Goal: Understand process/instructions: Learn about a topic

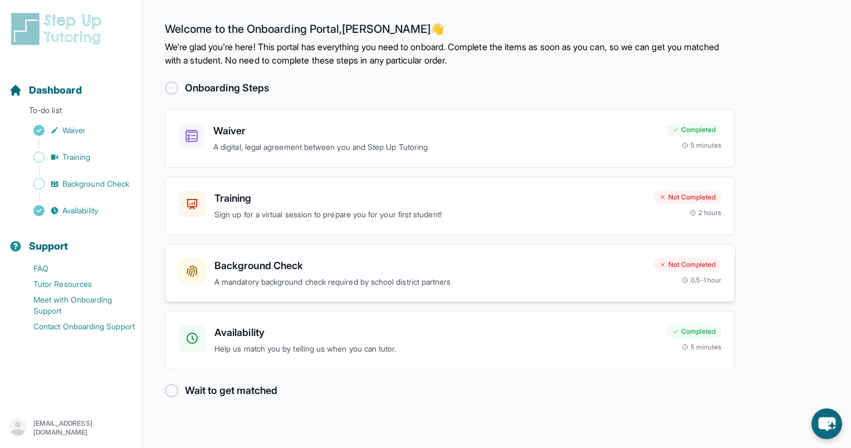
click at [304, 282] on p "A mandatory background check required by school district partners" at bounding box center [429, 282] width 431 height 13
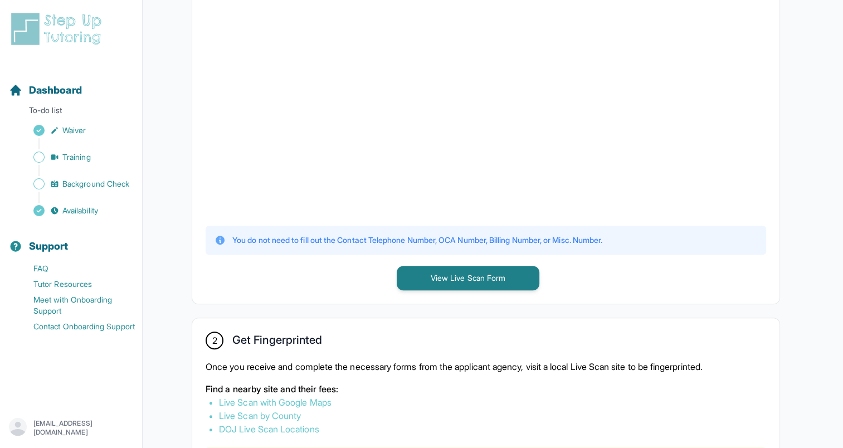
scroll to position [335, 0]
click at [436, 281] on button "View Live Scan Form" at bounding box center [468, 277] width 143 height 25
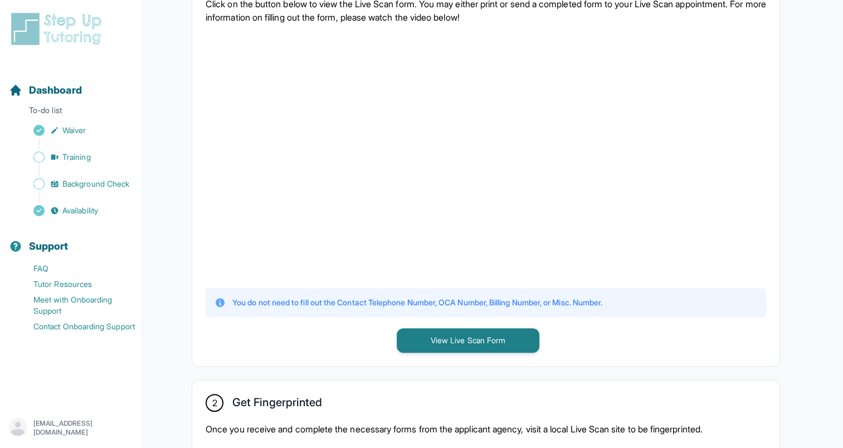
scroll to position [0, 0]
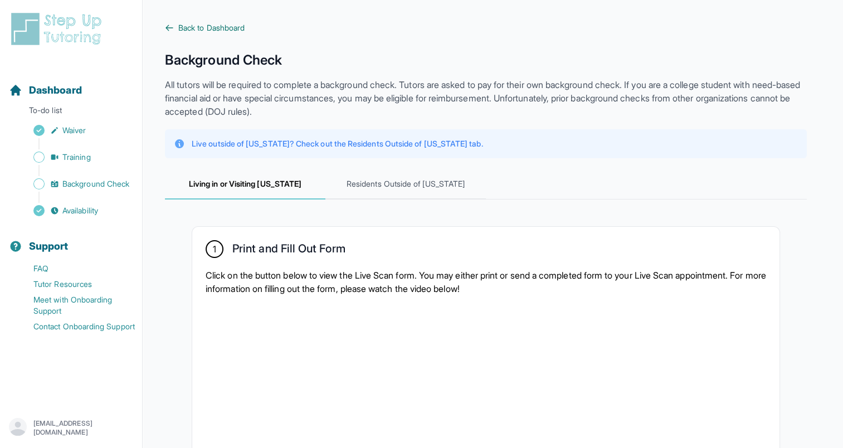
click at [212, 27] on span "Back to Dashboard" at bounding box center [211, 27] width 66 height 11
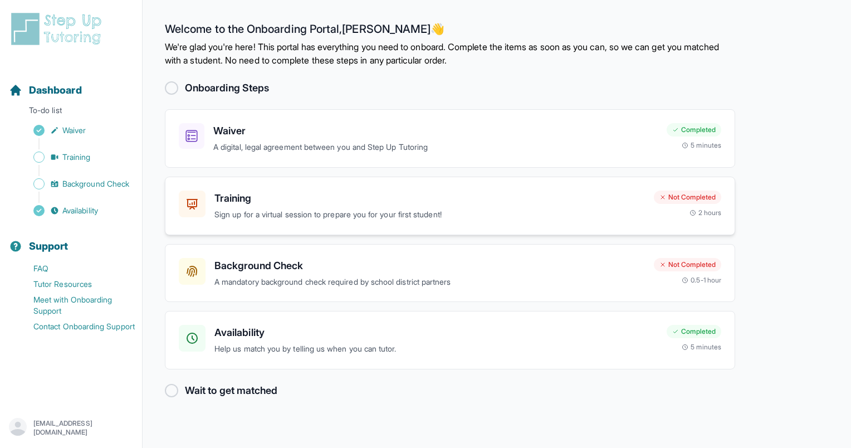
click at [393, 214] on p "Sign up for a virtual session to prepare you for your first student!" at bounding box center [429, 214] width 431 height 13
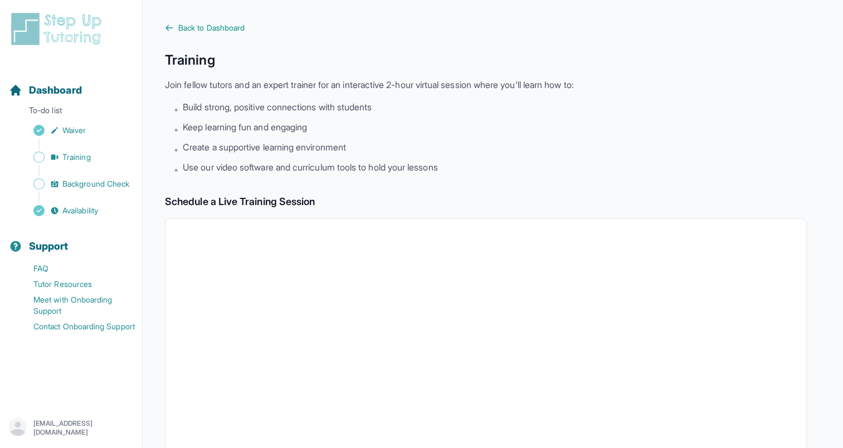
click at [167, 21] on main "Back to Dashboard Training Join fellow tutors and an expert trainer for an inte…" at bounding box center [493, 392] width 700 height 784
click at [208, 16] on main "Back to Dashboard Training Join fellow tutors and an expert trainer for an inte…" at bounding box center [493, 392] width 700 height 784
click at [213, 22] on main "Back to Dashboard Training Join fellow tutors and an expert trainer for an inte…" at bounding box center [493, 392] width 700 height 784
click at [219, 27] on span "Back to Dashboard" at bounding box center [211, 27] width 66 height 11
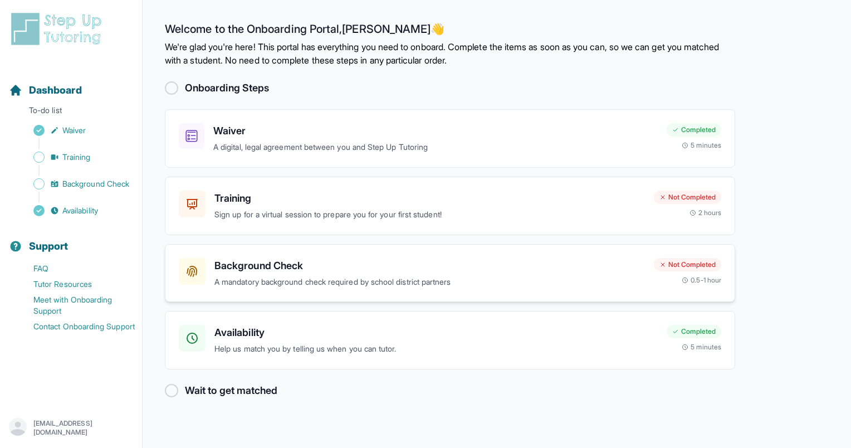
click at [304, 265] on h3 "Background Check" at bounding box center [429, 266] width 431 height 16
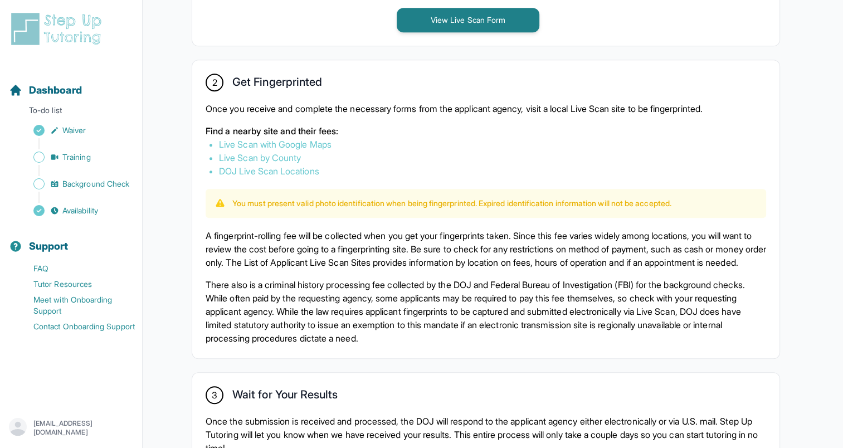
scroll to position [592, 0]
click at [326, 142] on link "Live Scan with Google Maps" at bounding box center [275, 143] width 113 height 11
click at [219, 138] on link "Live Scan with Google Maps" at bounding box center [275, 143] width 113 height 11
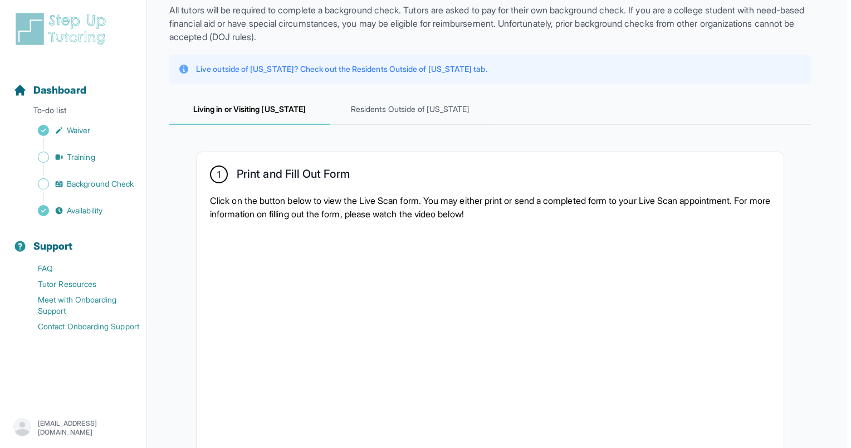
scroll to position [0, 0]
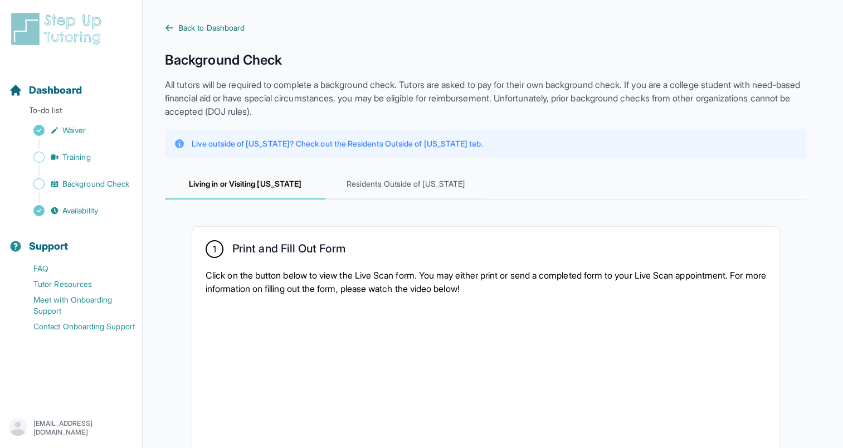
click at [238, 29] on span "Back to Dashboard" at bounding box center [211, 27] width 66 height 11
